Goal: Task Accomplishment & Management: Manage account settings

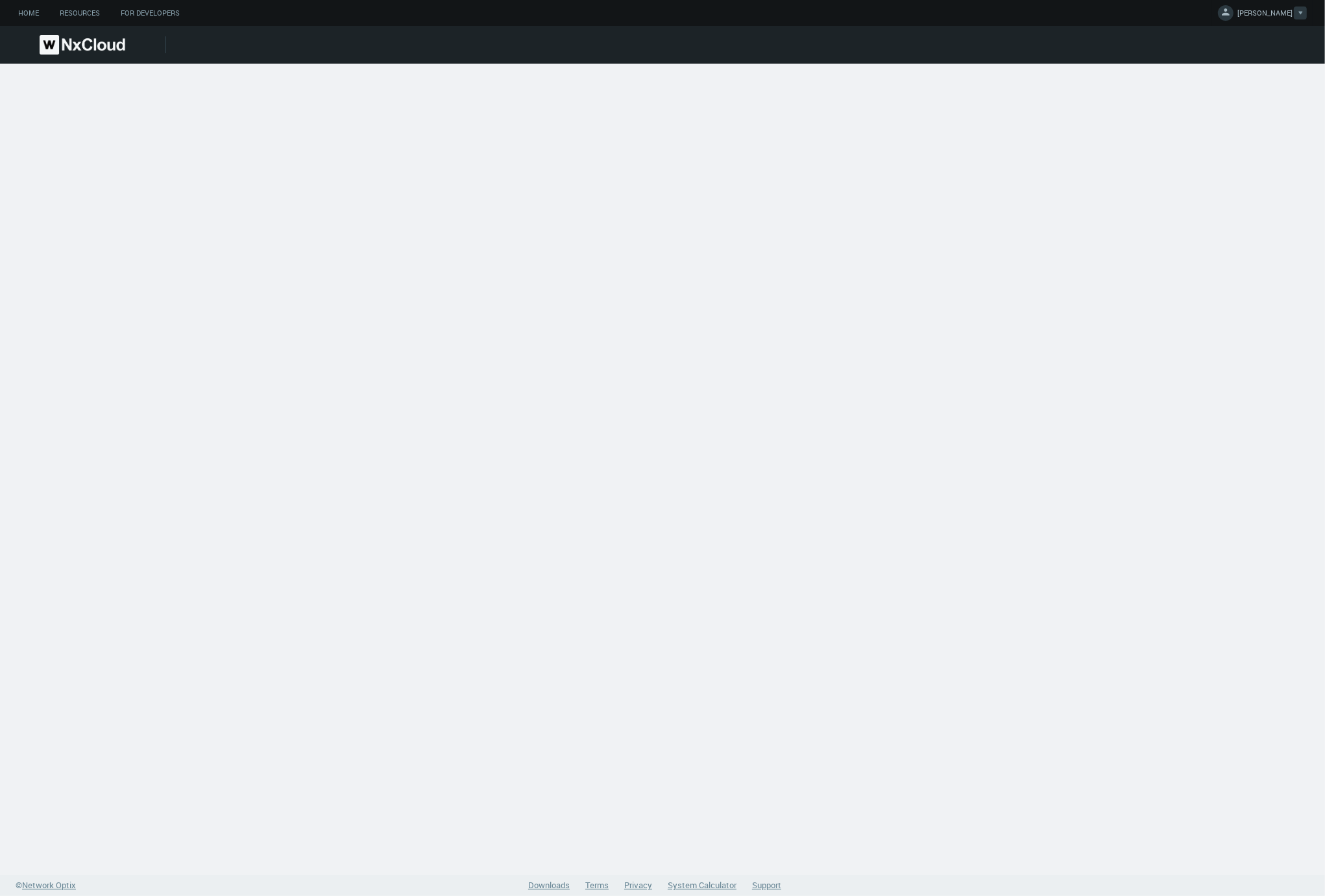
click at [1272, 14] on span "[PERSON_NAME]" at bounding box center [1265, 15] width 55 height 15
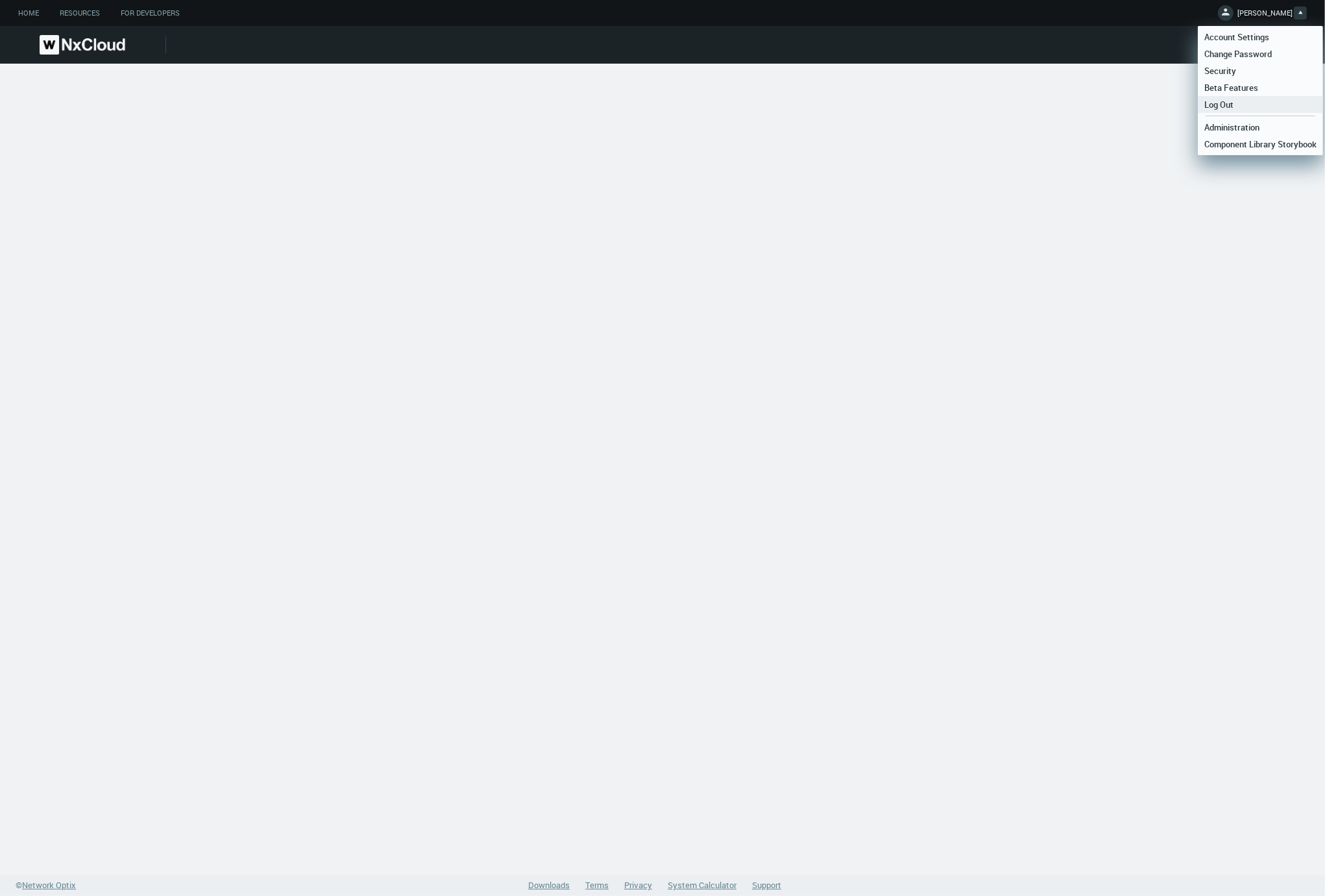
click at [1229, 102] on span "Log Out" at bounding box center [1219, 104] width 42 height 12
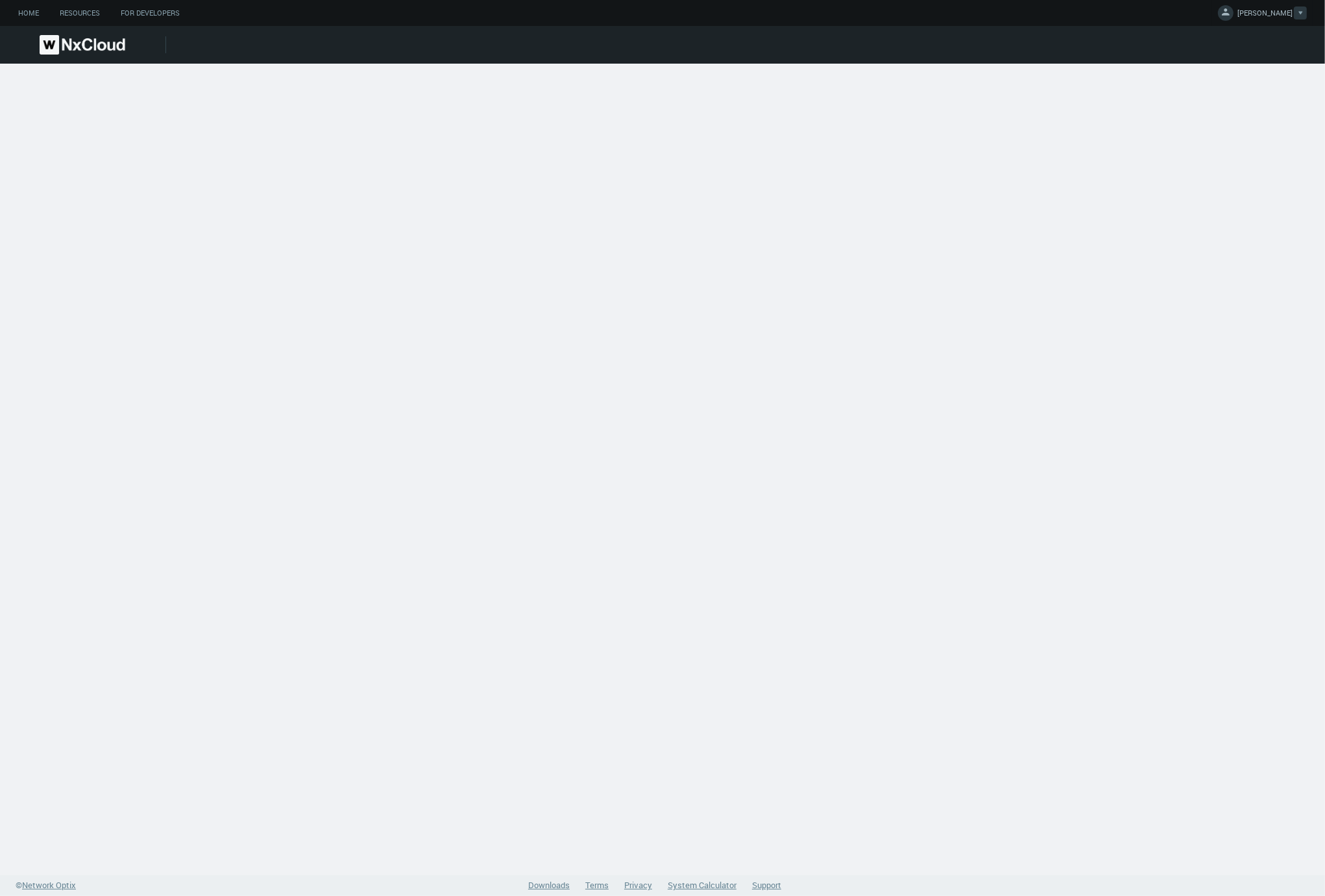
click at [1285, 13] on span "[PERSON_NAME]" at bounding box center [1265, 15] width 55 height 15
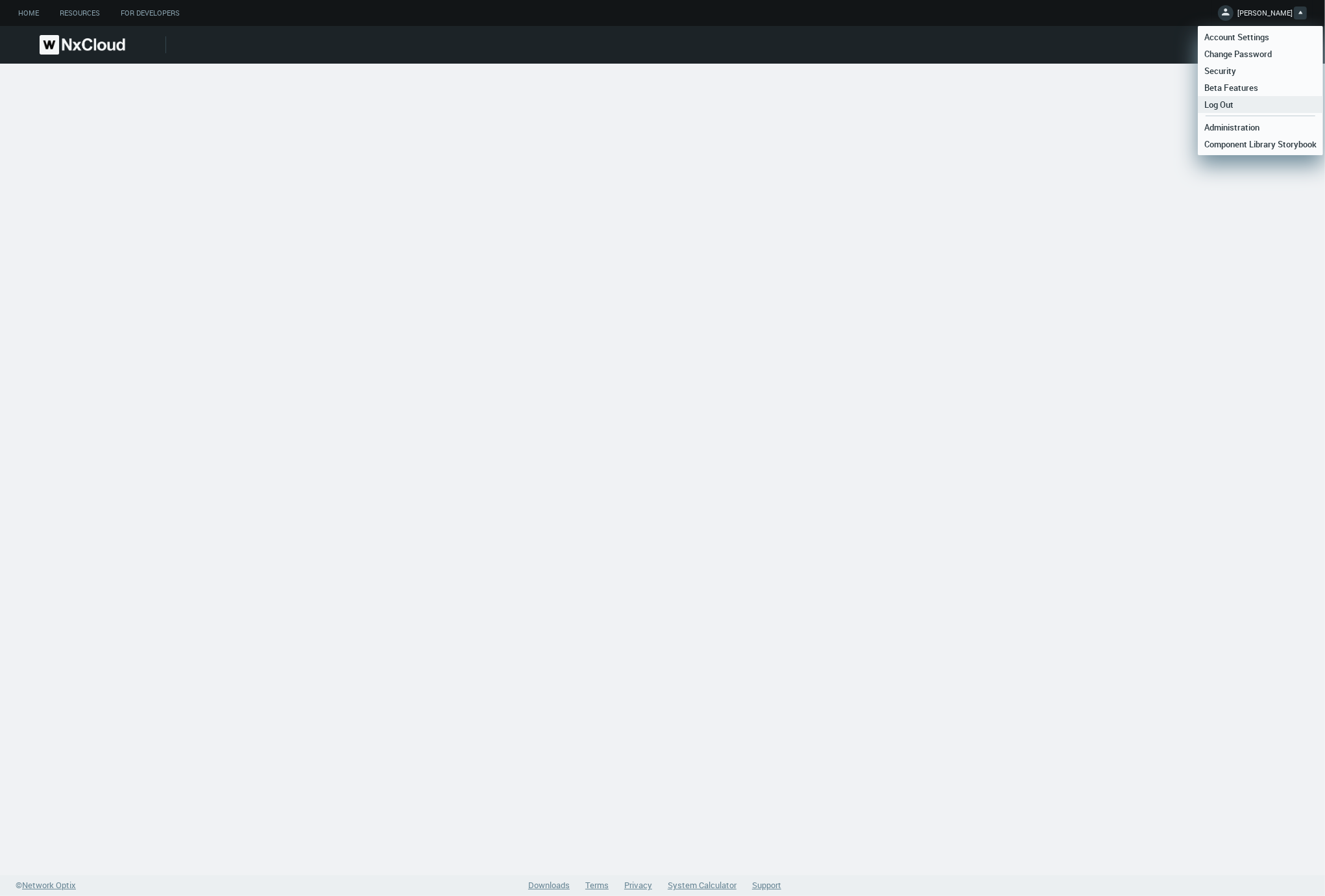
click at [1224, 99] on span "Log Out" at bounding box center [1219, 104] width 42 height 12
